Goal: Task Accomplishment & Management: Use online tool/utility

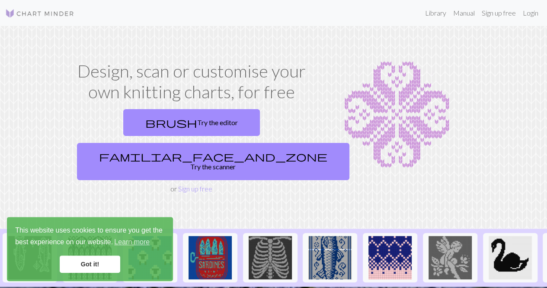
click at [145, 122] on link "brush Try the editor" at bounding box center [191, 122] width 137 height 27
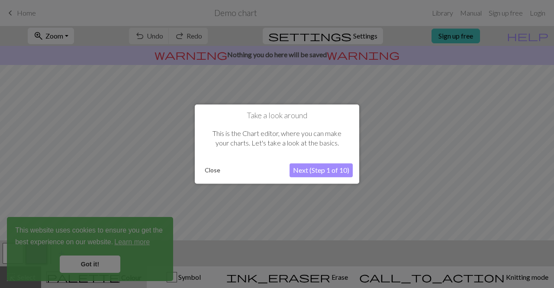
click at [300, 165] on button "Next (Step 1 of 10)" at bounding box center [320, 170] width 63 height 14
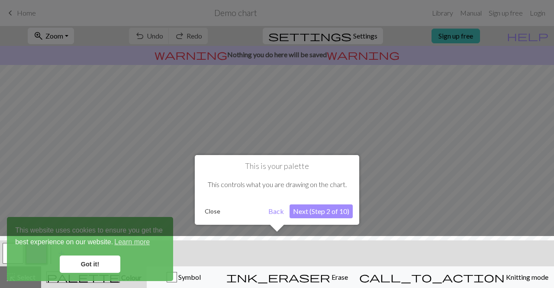
click at [307, 210] on button "Next (Step 2 of 10)" at bounding box center [320, 211] width 63 height 14
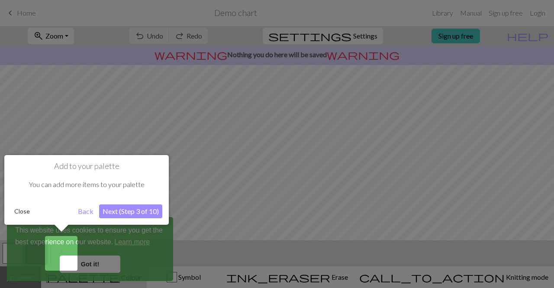
click at [113, 206] on button "Next (Step 3 of 10)" at bounding box center [130, 211] width 63 height 14
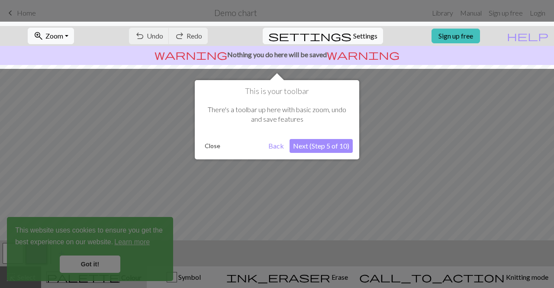
click at [317, 150] on button "Next (Step 5 of 10)" at bounding box center [320, 146] width 63 height 14
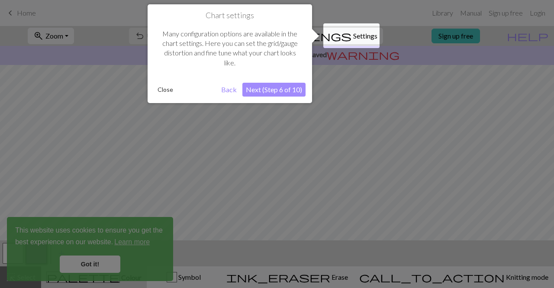
click at [280, 78] on div "Chart settings Many configuration options are available in the chart settings. …" at bounding box center [230, 53] width 164 height 99
click at [275, 90] on button "Next (Step 6 of 10)" at bounding box center [273, 90] width 63 height 14
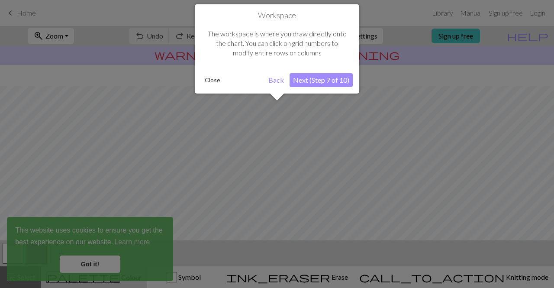
scroll to position [51, 0]
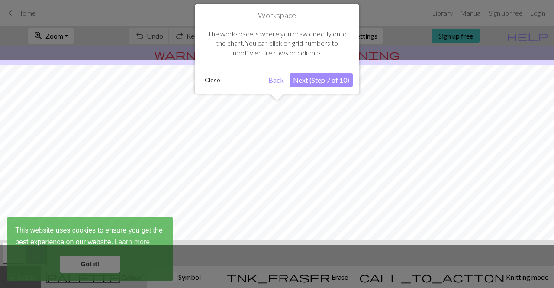
click at [305, 75] on button "Next (Step 7 of 10)" at bounding box center [320, 80] width 63 height 14
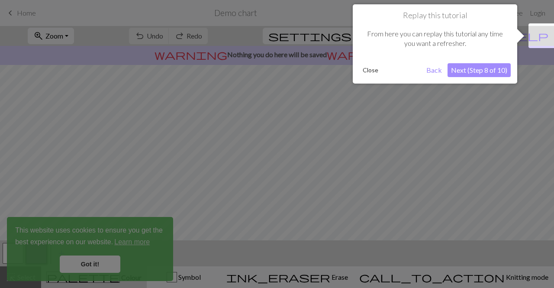
click at [464, 70] on button "Next (Step 8 of 10)" at bounding box center [478, 70] width 63 height 14
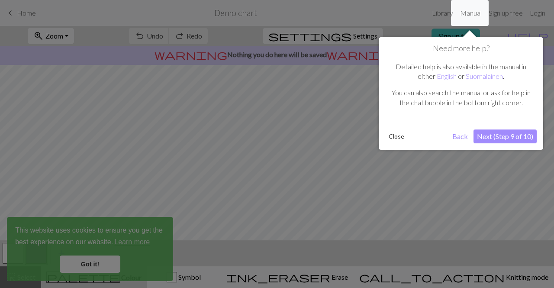
click at [503, 137] on button "Next (Step 9 of 10)" at bounding box center [504, 136] width 63 height 14
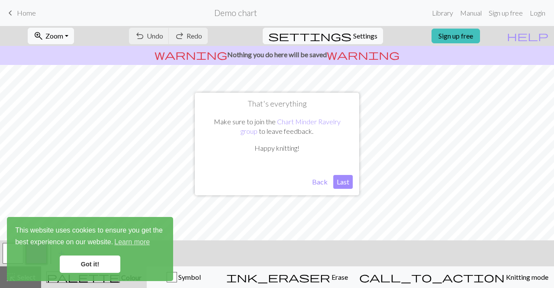
click at [343, 180] on button "Last" at bounding box center [342, 182] width 19 height 14
click at [133, 238] on link "Learn more" at bounding box center [132, 241] width 38 height 13
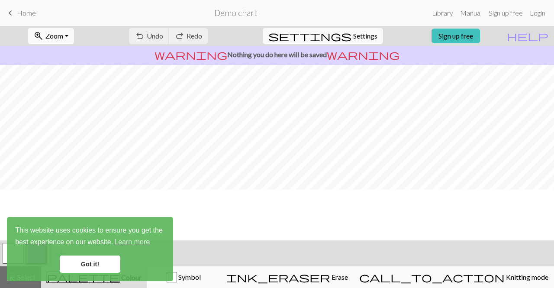
scroll to position [0, 0]
click at [214, 33] on div "undo Undo Undo redo Redo Redo" at bounding box center [168, 36] width 92 height 20
click at [186, 47] on div "warning Nothing you do here will be saved warning" at bounding box center [277, 55] width 554 height 19
click at [280, 57] on p "warning Nothing you do here will be saved warning" at bounding box center [276, 54] width 547 height 10
click at [461, 28] on div "zoom_in Zoom Zoom Fit all Fit width Fit height 50% 100% 150% 200% undo Undo Und…" at bounding box center [250, 36] width 501 height 20
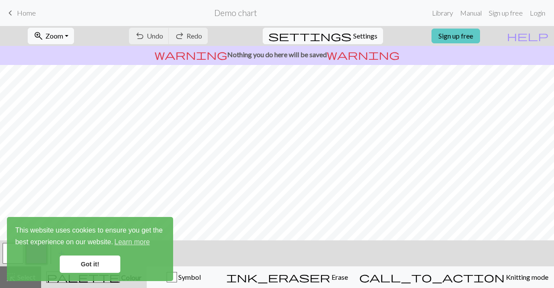
click at [464, 38] on link "Sign up free" at bounding box center [455, 36] width 48 height 15
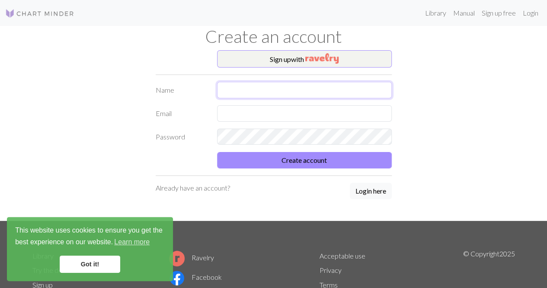
click at [270, 90] on input "text" at bounding box center [304, 90] width 175 height 16
type input "m"
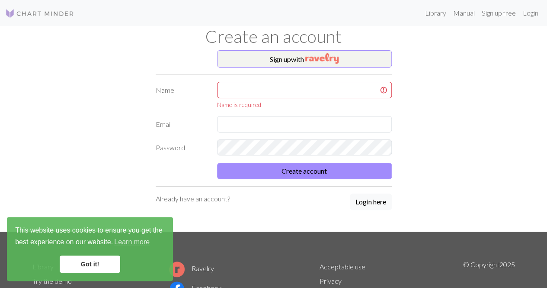
click at [310, 49] on div "Create an account" at bounding box center [273, 38] width 493 height 24
click at [310, 56] on img "button" at bounding box center [321, 58] width 33 height 10
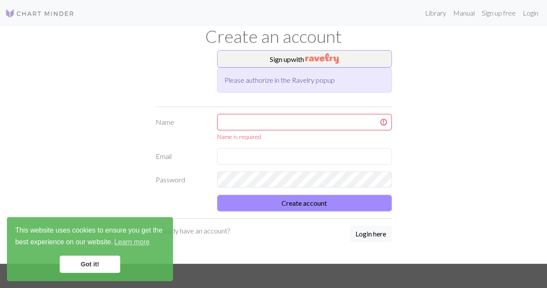
click at [241, 129] on div "Name is required" at bounding box center [304, 127] width 185 height 27
click at [239, 123] on input "text" at bounding box center [304, 122] width 175 height 16
click at [243, 60] on button "Sign up with" at bounding box center [304, 58] width 175 height 17
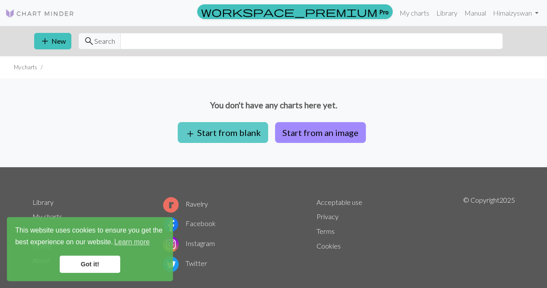
click at [237, 140] on button "add Start from blank" at bounding box center [223, 132] width 90 height 21
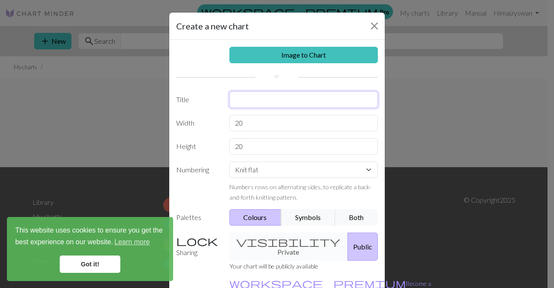
click at [235, 101] on input "text" at bounding box center [303, 99] width 149 height 16
type input "Test-Graduation gift"
click at [250, 128] on input "20" at bounding box center [303, 123] width 149 height 16
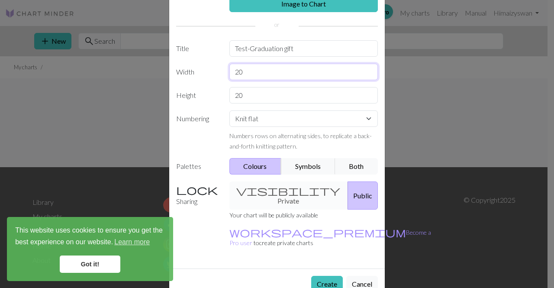
scroll to position [52, 0]
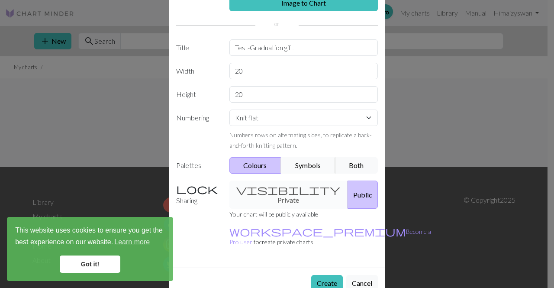
click at [303, 161] on button "Symbols" at bounding box center [308, 165] width 55 height 16
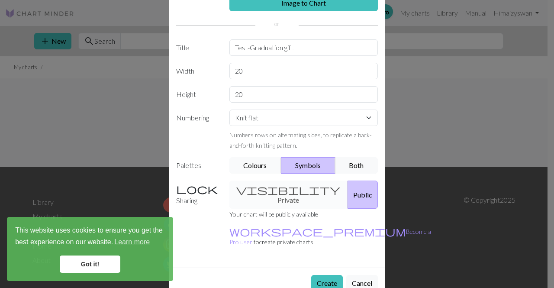
click at [256, 162] on button "Colours" at bounding box center [255, 165] width 52 height 16
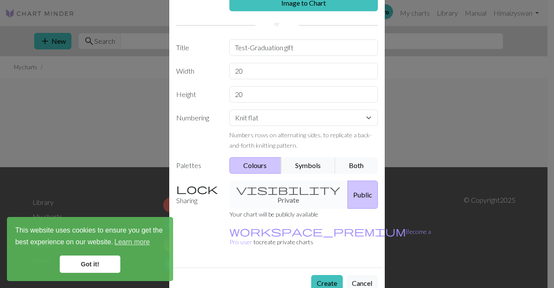
click at [267, 187] on div "visibility Private Public" at bounding box center [303, 194] width 159 height 28
click at [292, 188] on div "visibility Private Public" at bounding box center [303, 194] width 159 height 28
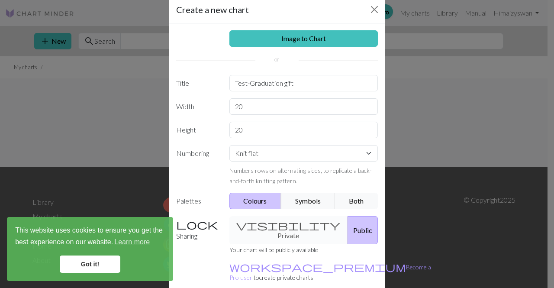
scroll to position [5, 0]
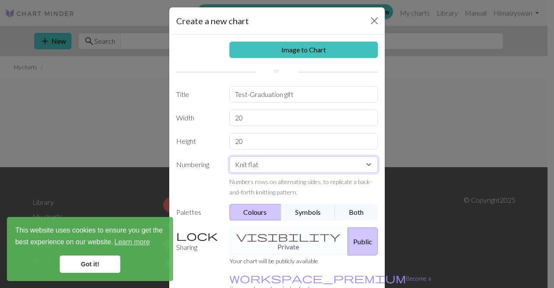
click at [285, 168] on select "Knit flat Knit in the round Lace knitting Cross stitch" at bounding box center [303, 164] width 149 height 16
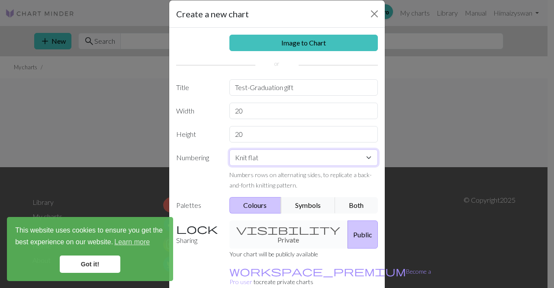
scroll to position [9, 0]
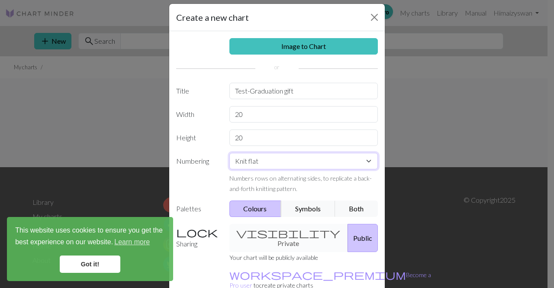
click at [245, 163] on select "Knit flat Knit in the round Lace knitting Cross stitch" at bounding box center [303, 161] width 149 height 16
click at [213, 130] on label "Height" at bounding box center [197, 137] width 53 height 16
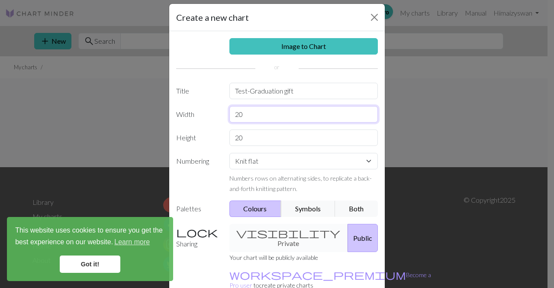
click at [247, 115] on input "20" at bounding box center [303, 114] width 149 height 16
type input "2"
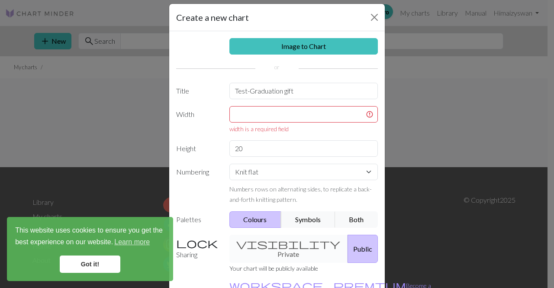
click at [224, 115] on div "width is a required field" at bounding box center [303, 119] width 159 height 27
click at [239, 117] on input "text" at bounding box center [303, 114] width 149 height 16
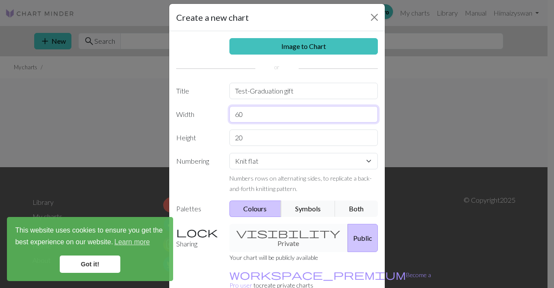
type input "6"
type input "80"
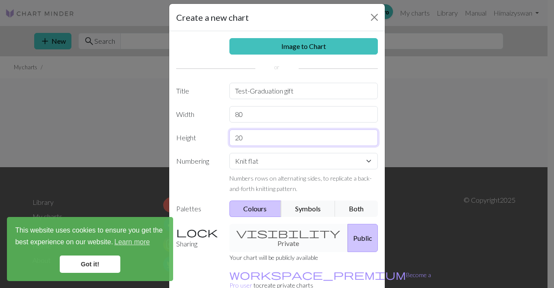
click at [281, 141] on input "20" at bounding box center [303, 137] width 149 height 16
type input "2"
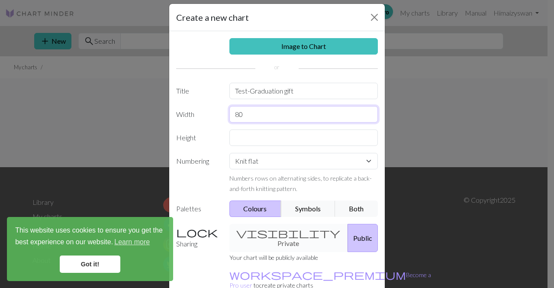
click at [260, 116] on input "80" at bounding box center [303, 114] width 149 height 16
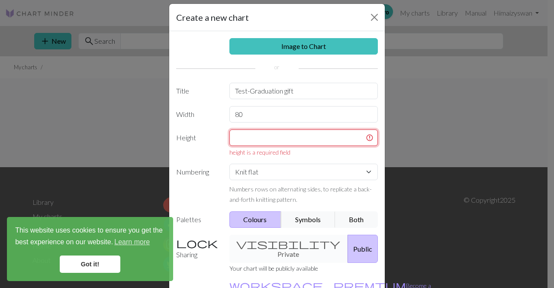
click at [241, 140] on input "text" at bounding box center [303, 137] width 149 height 16
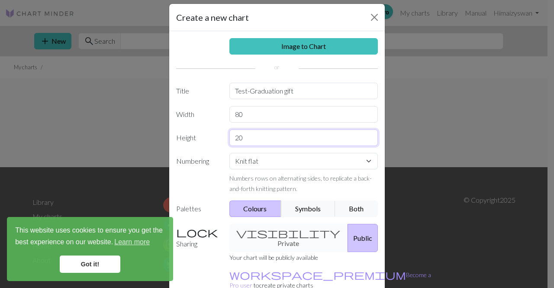
type input "20"
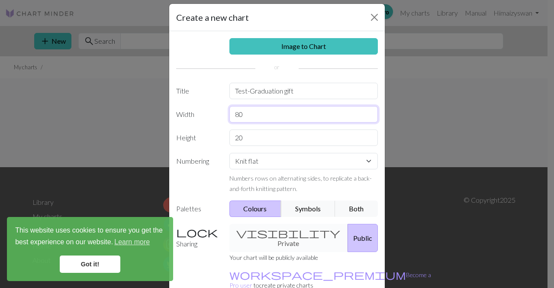
click at [257, 116] on input "80" at bounding box center [303, 114] width 149 height 16
type input "8"
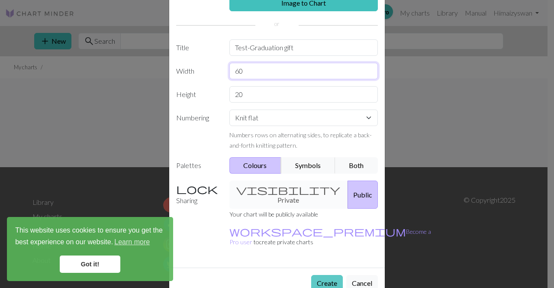
type input "60"
click at [324, 275] on button "Create" at bounding box center [327, 283] width 32 height 16
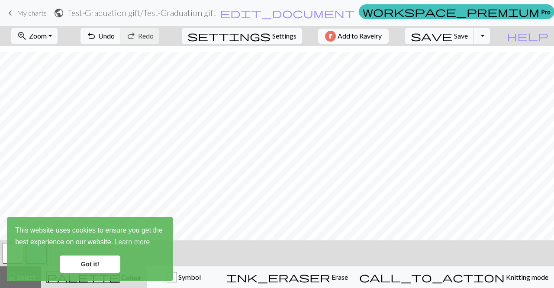
scroll to position [6, 3]
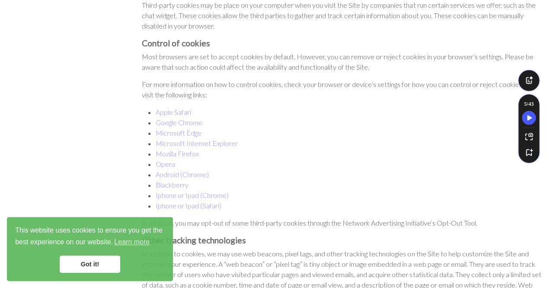
scroll to position [514, 0]
